Goal: Transaction & Acquisition: Book appointment/travel/reservation

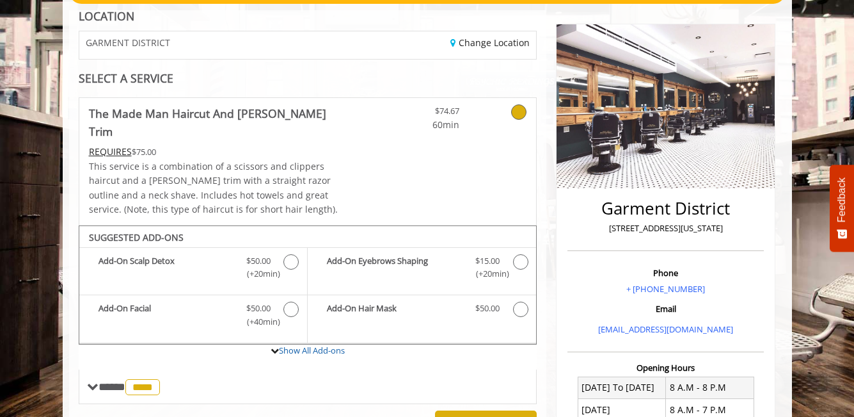
scroll to position [410, 0]
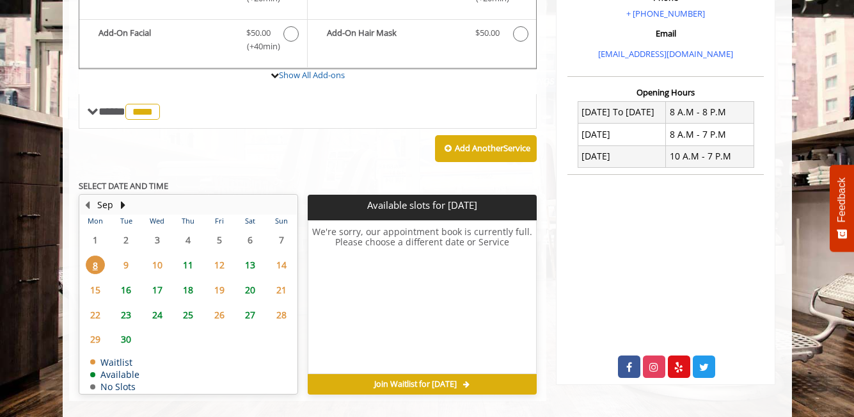
click at [183, 255] on span "11" at bounding box center [188, 264] width 19 height 19
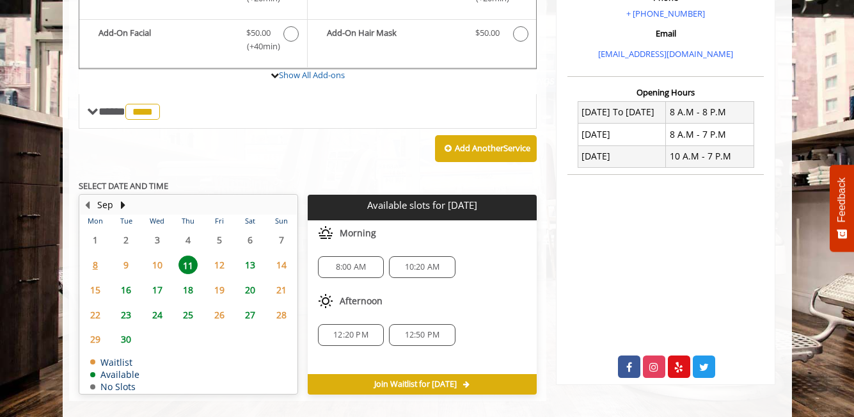
click at [333, 256] on div "8:00 AM" at bounding box center [351, 267] width 66 height 22
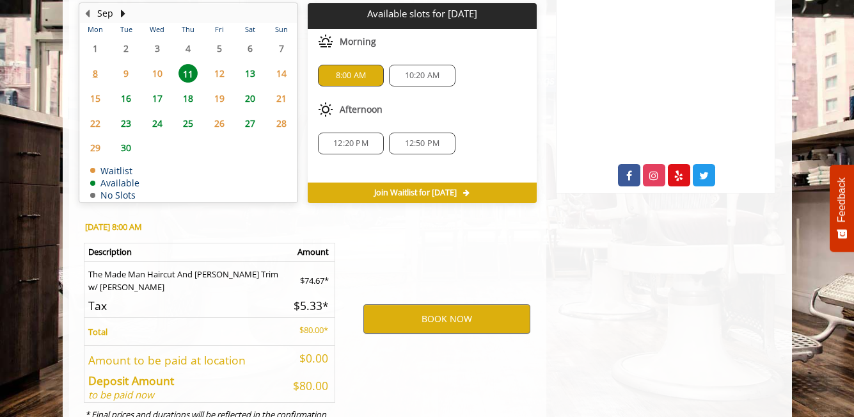
scroll to position [639, 0]
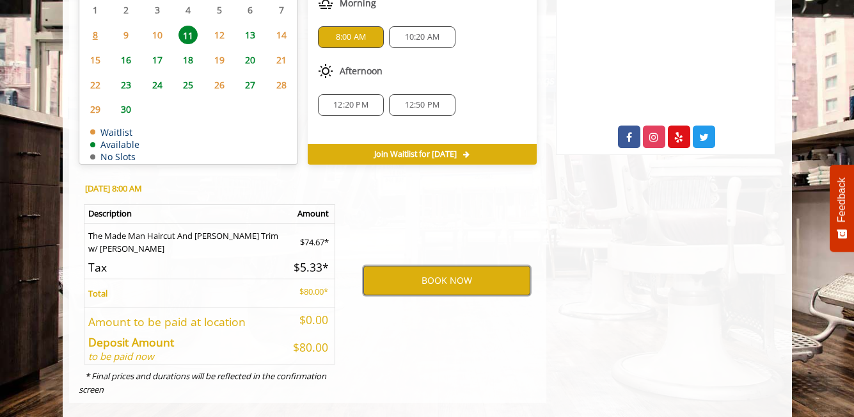
click at [379, 266] on button "BOOK NOW" at bounding box center [446, 280] width 167 height 29
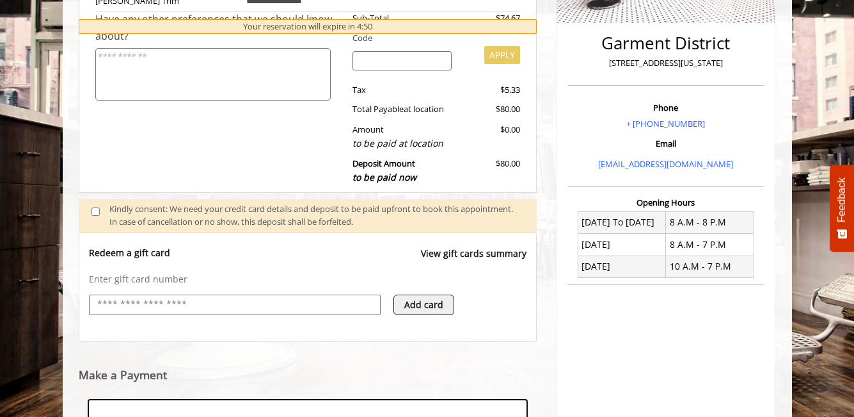
scroll to position [490, 0]
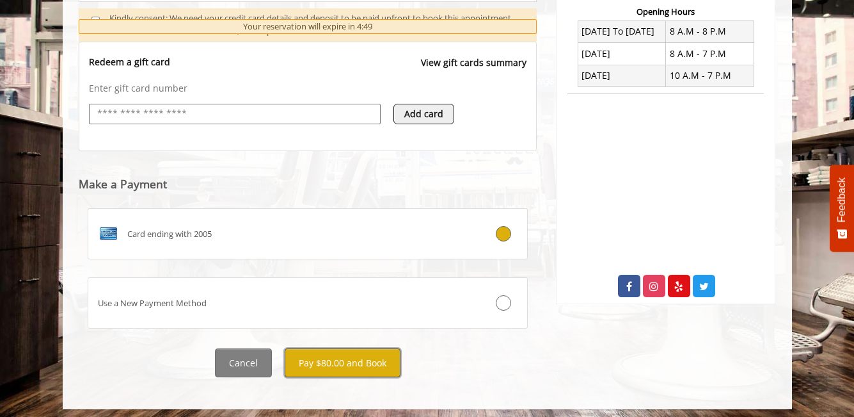
click at [362, 366] on button "Pay $80.00 and Book" at bounding box center [343, 362] width 116 height 29
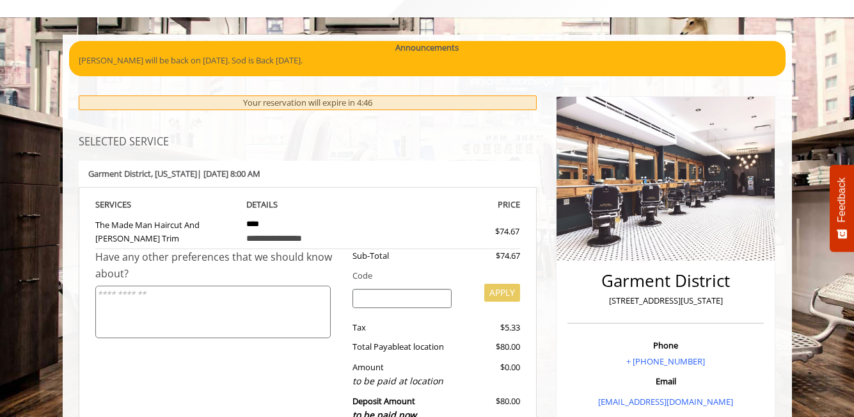
scroll to position [59, 0]
